Goal: Entertainment & Leisure: Browse casually

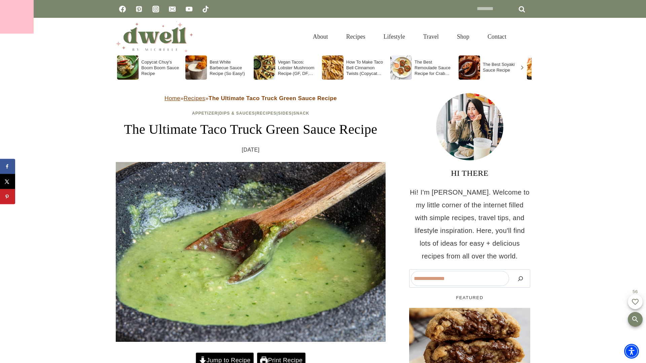
click at [17, 17] on div at bounding box center [17, 17] width 34 height 34
